Goal: Information Seeking & Learning: Learn about a topic

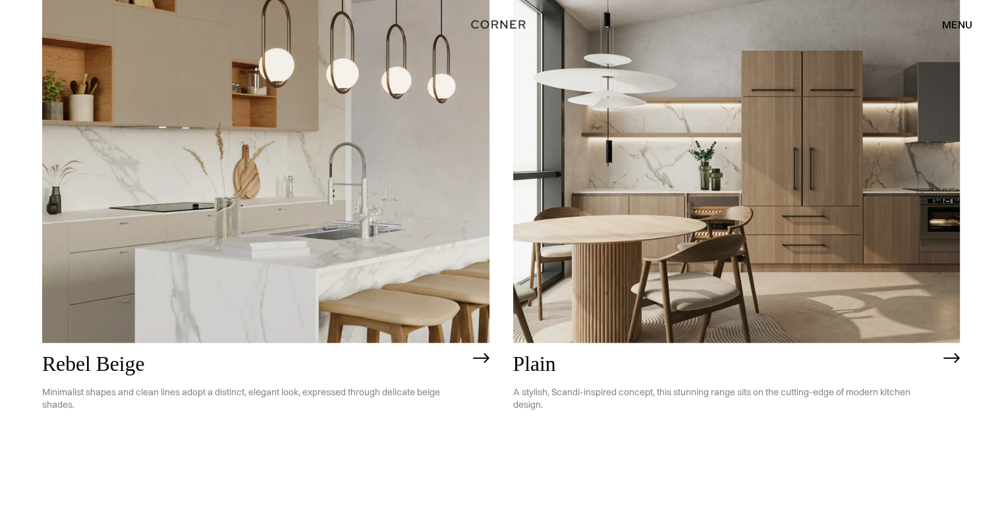
scroll to position [2947, 0]
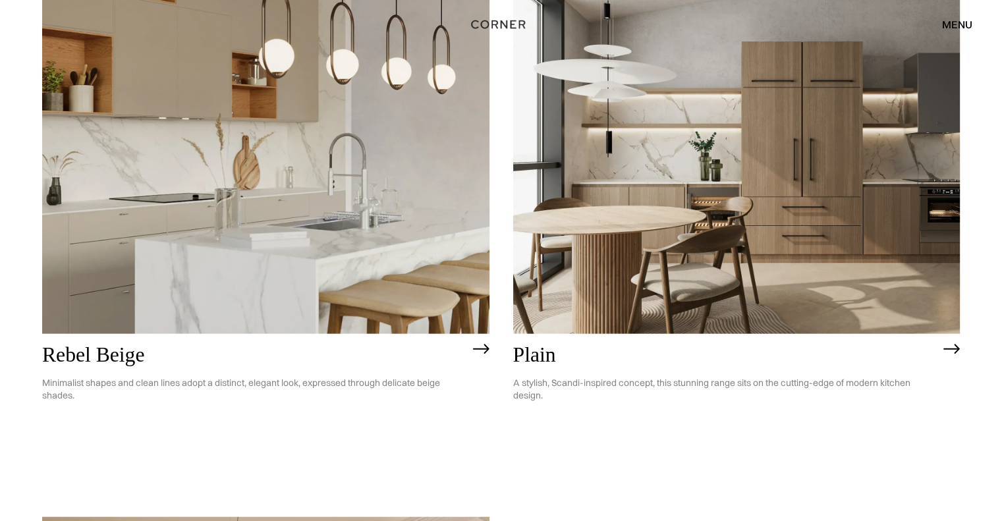
click at [949, 345] on img at bounding box center [951, 349] width 16 height 11
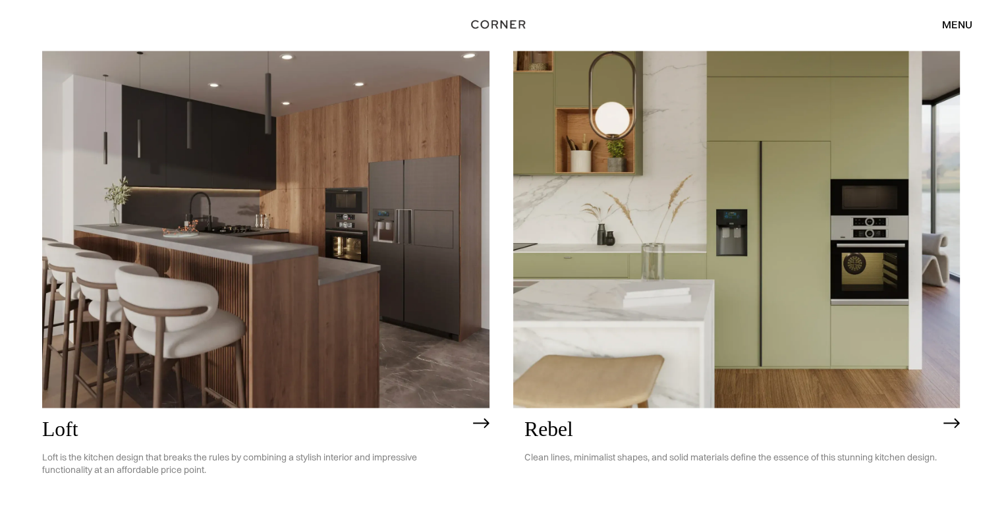
scroll to position [2359, 0]
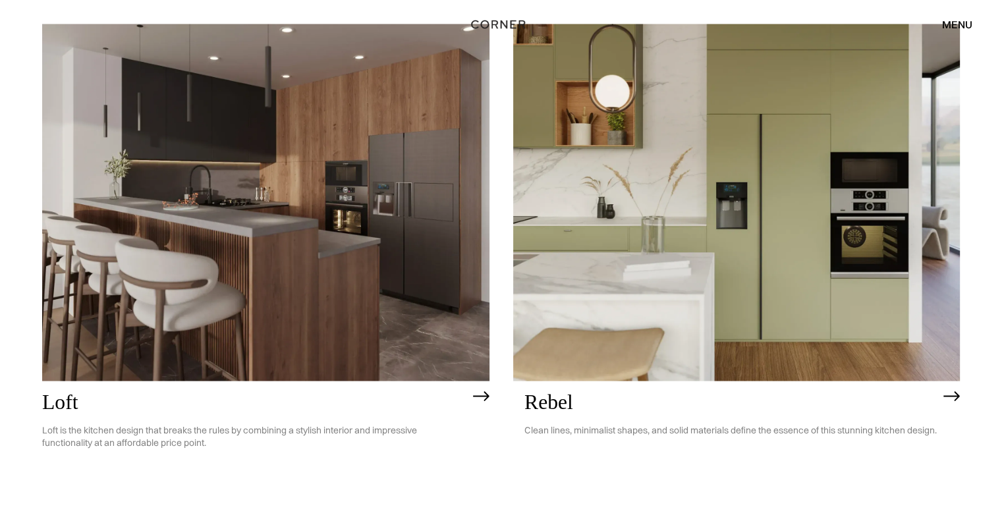
click at [312, 229] on img at bounding box center [265, 203] width 447 height 358
